Goal: Register for event/course

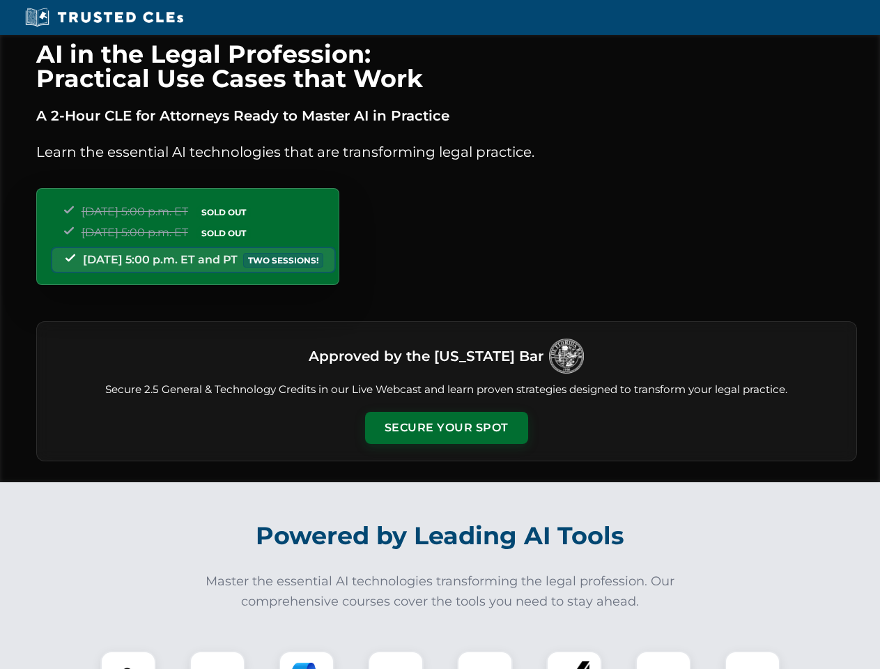
click at [446, 428] on button "Secure Your Spot" at bounding box center [446, 428] width 163 height 32
click at [128, 660] on img at bounding box center [128, 679] width 40 height 40
